Goal: Task Accomplishment & Management: Manage account settings

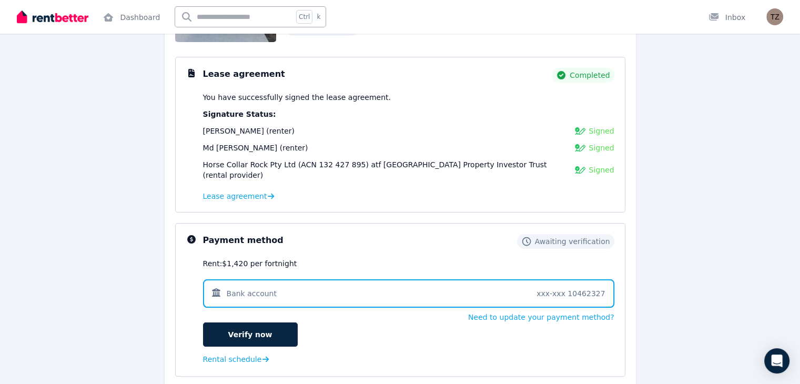
scroll to position [137, 0]
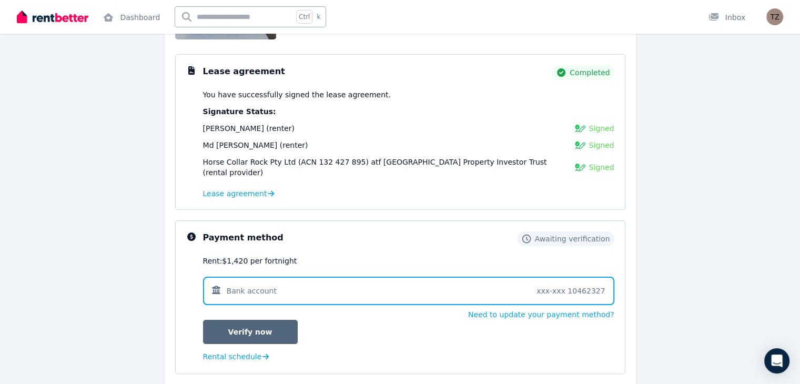
click at [226, 320] on link "Verify now" at bounding box center [250, 332] width 95 height 24
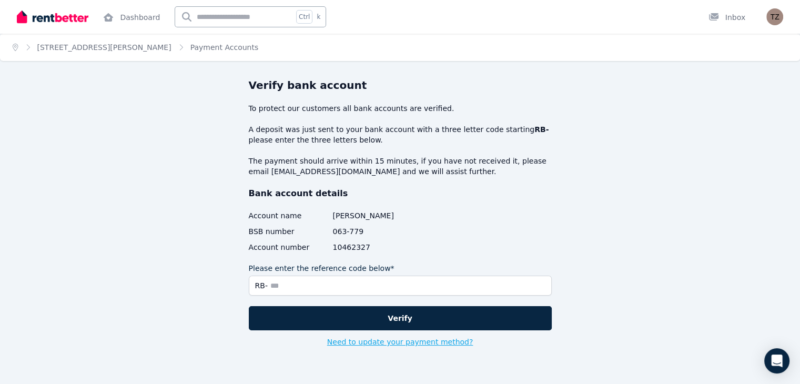
click at [418, 341] on button "Need to update your payment method?" at bounding box center [400, 342] width 146 height 11
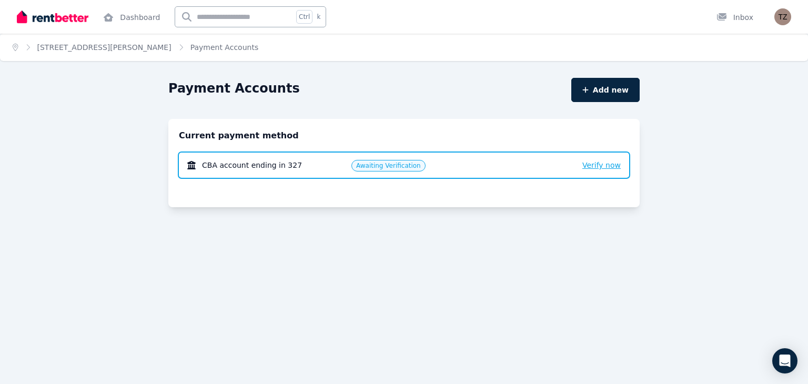
click at [601, 166] on span "Verify now" at bounding box center [601, 165] width 38 height 8
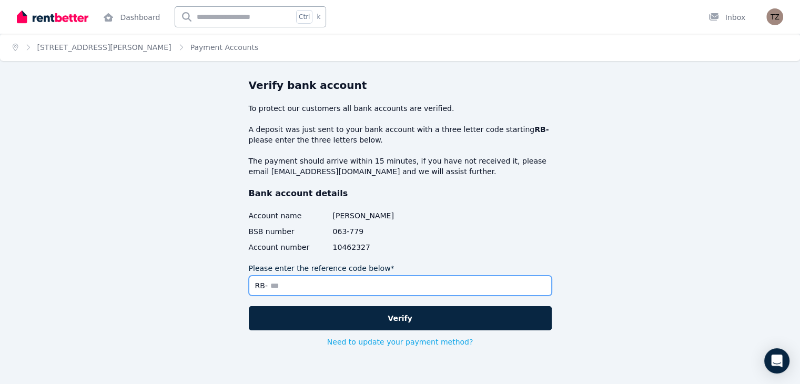
click at [411, 286] on input "Please enter the reference code below*" at bounding box center [400, 286] width 303 height 20
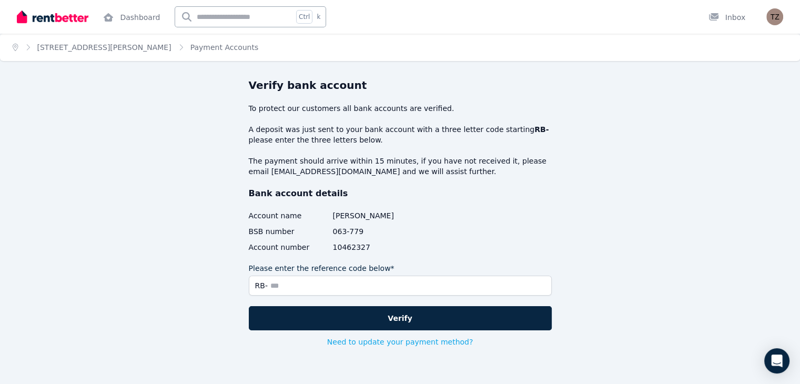
click at [619, 207] on div "Verify bank account To protect our customers all bank accounts are verified. A …" at bounding box center [400, 237] width 471 height 318
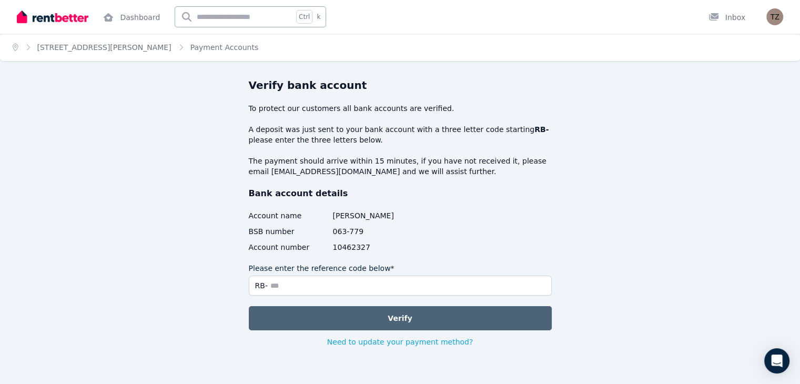
click at [433, 316] on button "Verify" at bounding box center [400, 318] width 303 height 24
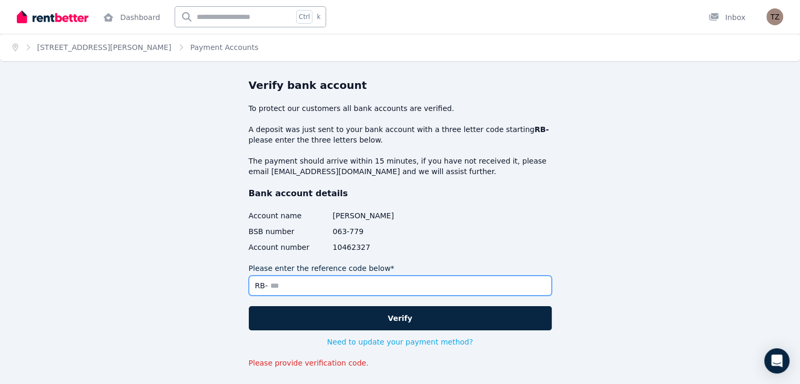
click at [312, 290] on input "Please enter the reference code below*" at bounding box center [400, 286] width 303 height 20
click at [311, 290] on input "Please enter the reference code below*" at bounding box center [400, 286] width 303 height 20
